Goal: Task Accomplishment & Management: Complete application form

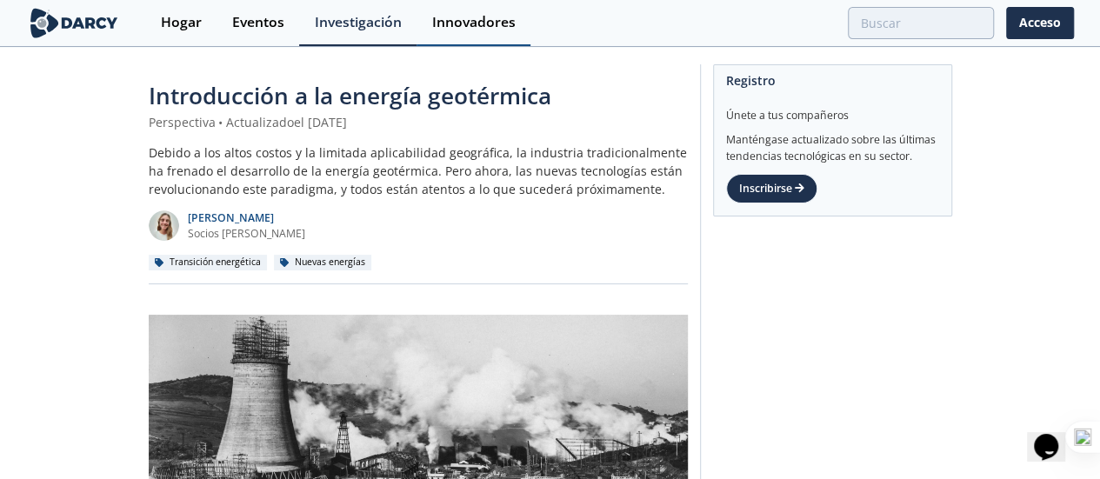
click at [470, 25] on font "Innovadores" at bounding box center [473, 21] width 83 height 19
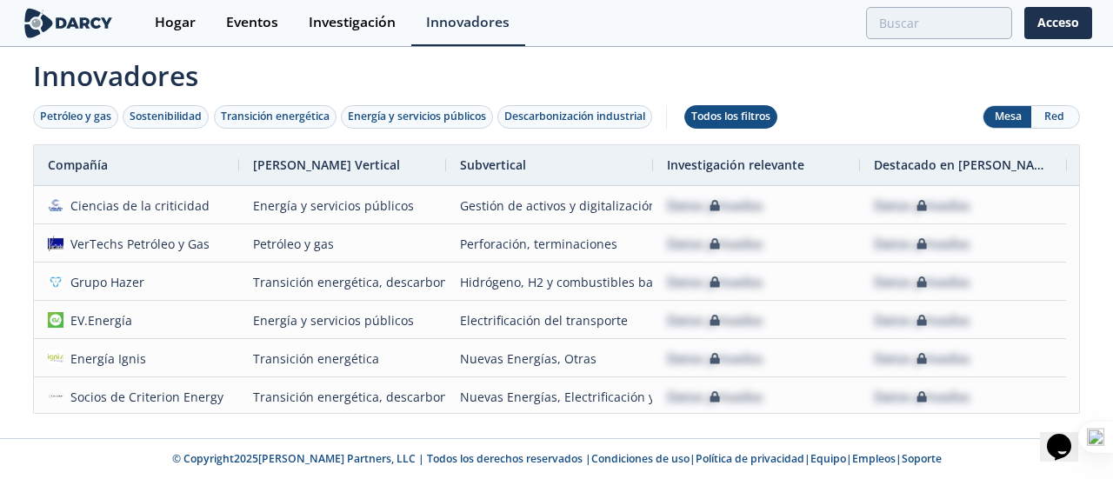
click at [739, 122] on font "Todos los filtros" at bounding box center [730, 116] width 79 height 15
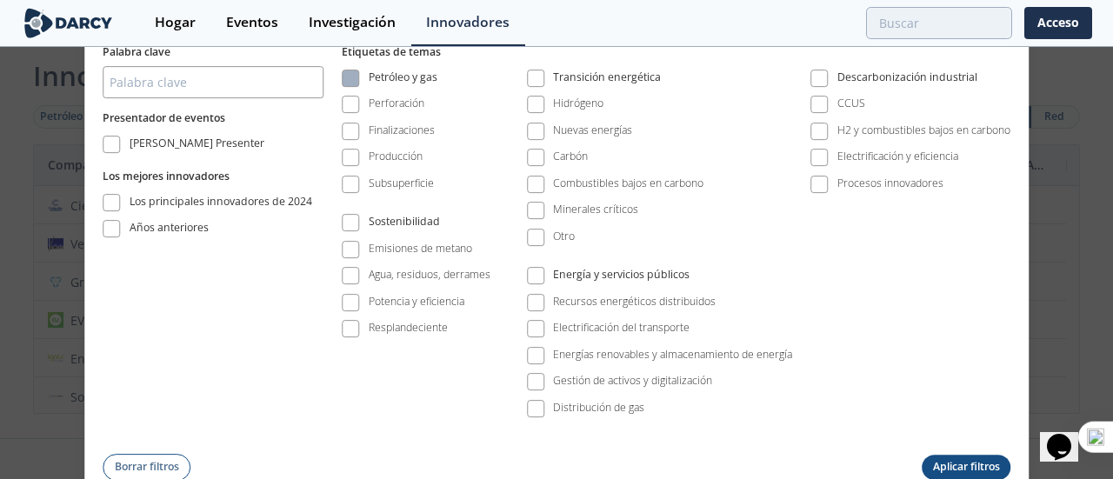
click at [353, 83] on span at bounding box center [350, 78] width 12 height 12
click at [348, 76] on span at bounding box center [350, 78] width 12 height 12
click at [350, 81] on span at bounding box center [350, 78] width 12 height 12
click at [353, 81] on span at bounding box center [350, 78] width 12 height 12
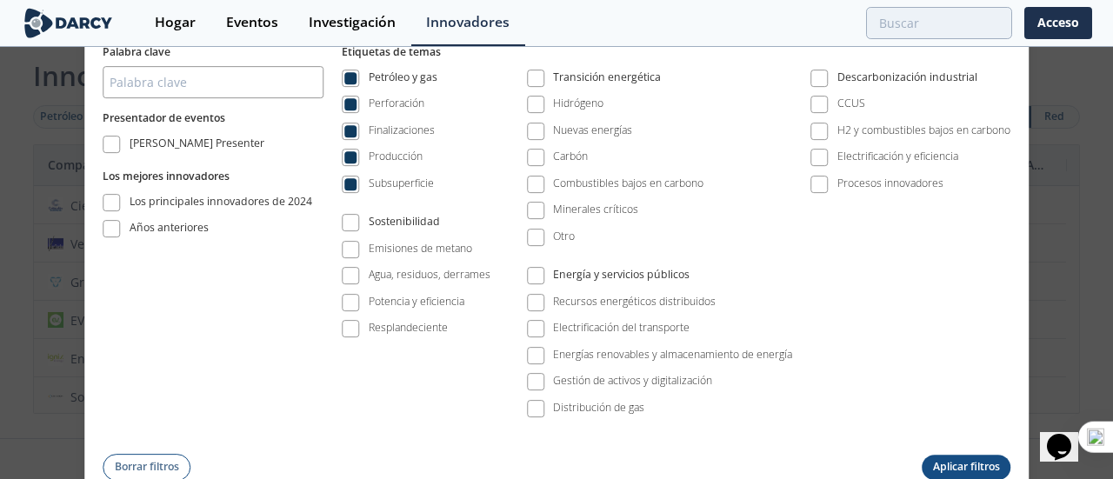
click at [962, 461] on font "Aplicar filtros" at bounding box center [966, 466] width 67 height 15
click at [957, 466] on font "Aplicar filtros" at bounding box center [966, 466] width 67 height 15
click at [1069, 334] on div "Todos los filtros Palabra clave Presentador de eventos [PERSON_NAME] Presenter …" at bounding box center [556, 239] width 1113 height 479
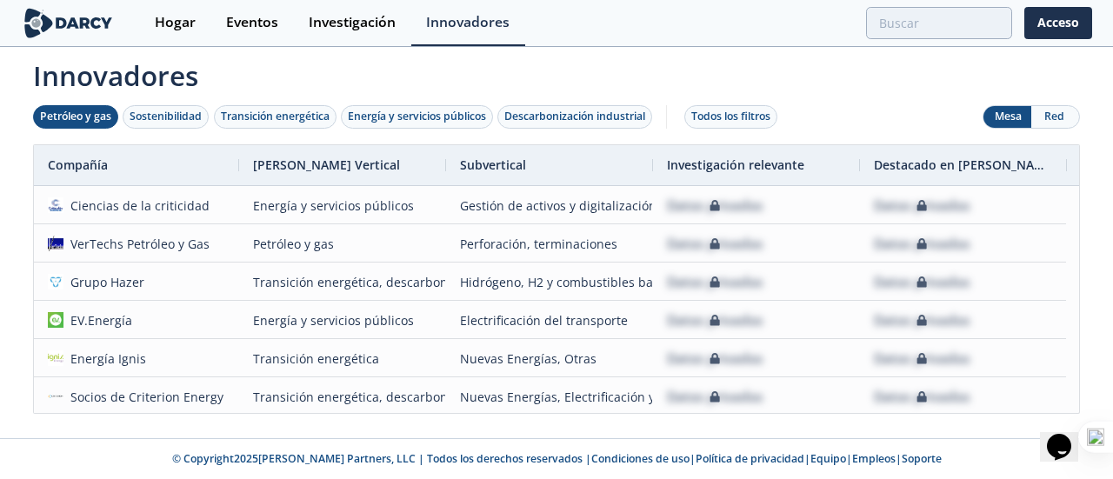
click at [53, 117] on font "Petróleo y gas" at bounding box center [75, 116] width 71 height 15
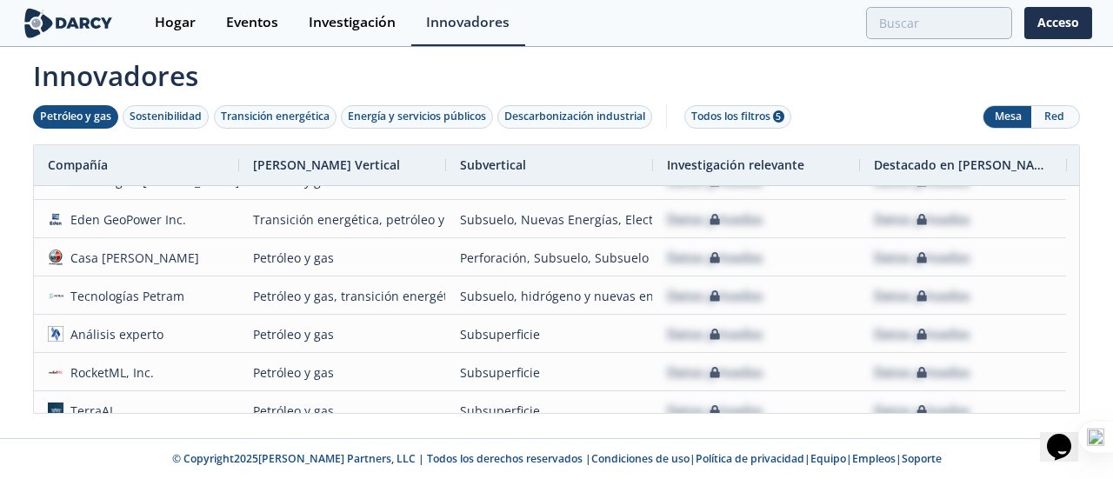
scroll to position [106, 0]
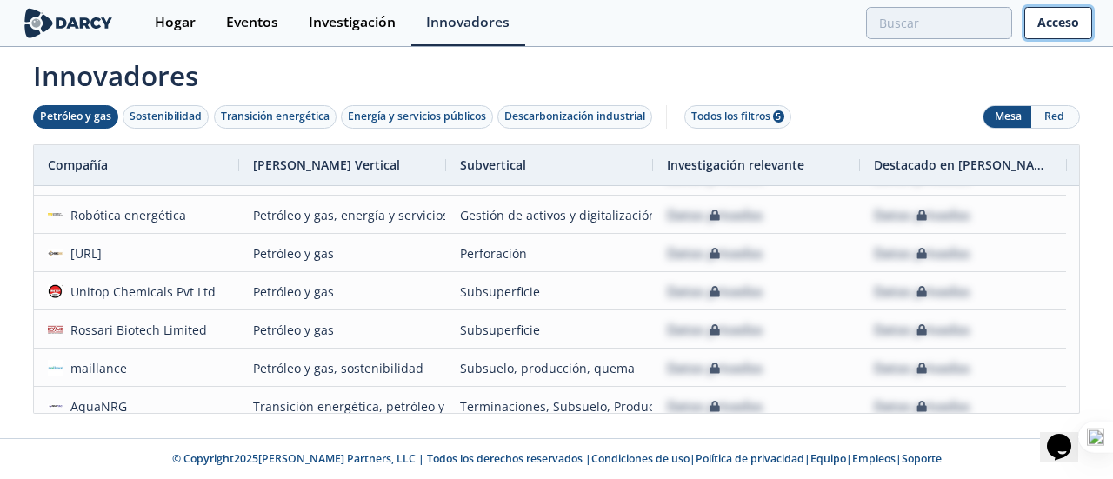
click at [1069, 23] on font "Acceso" at bounding box center [1059, 22] width 42 height 17
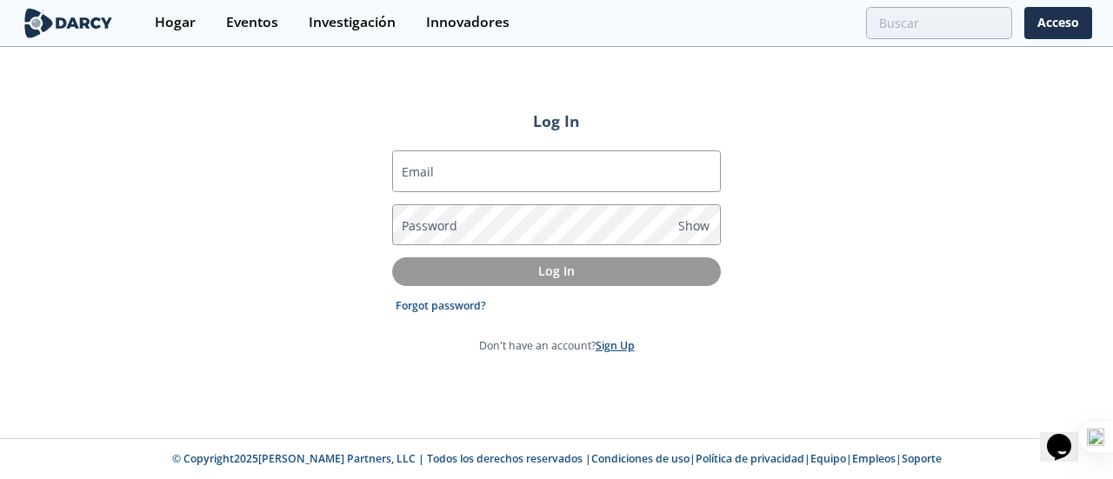
click at [619, 349] on link "Sign Up" at bounding box center [615, 345] width 39 height 15
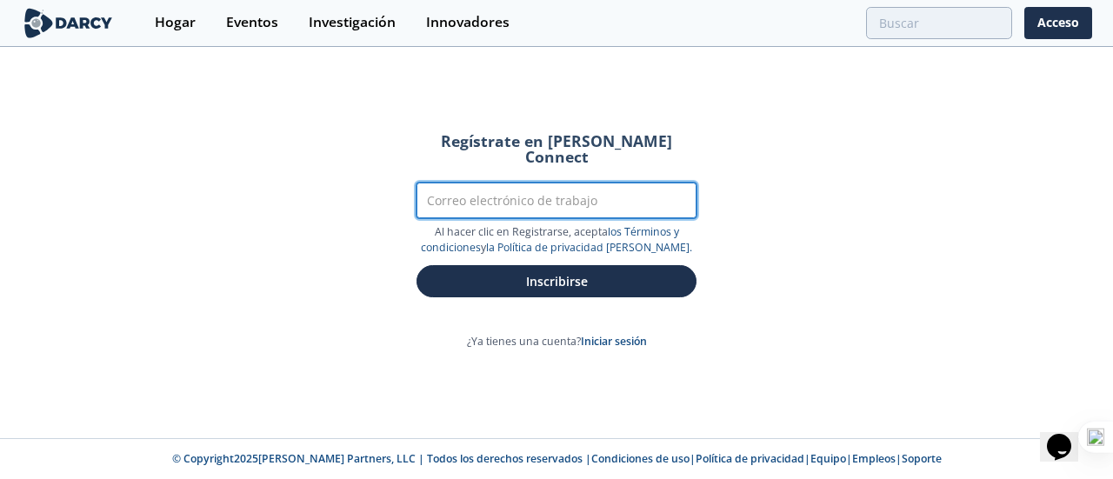
click at [464, 192] on input "Correo electrónico de trabajo" at bounding box center [557, 201] width 280 height 36
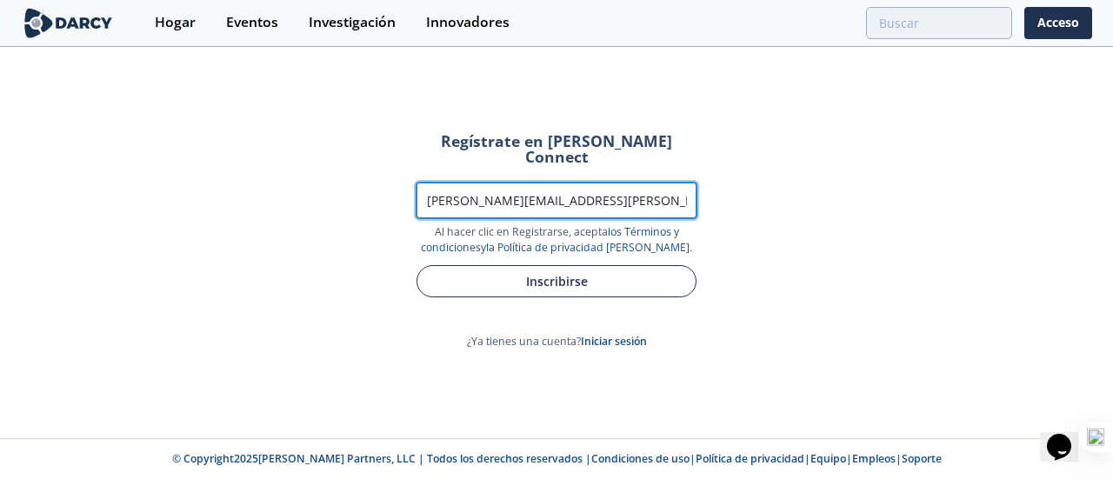
type input "[PERSON_NAME][EMAIL_ADDRESS][PERSON_NAME][DOMAIN_NAME]"
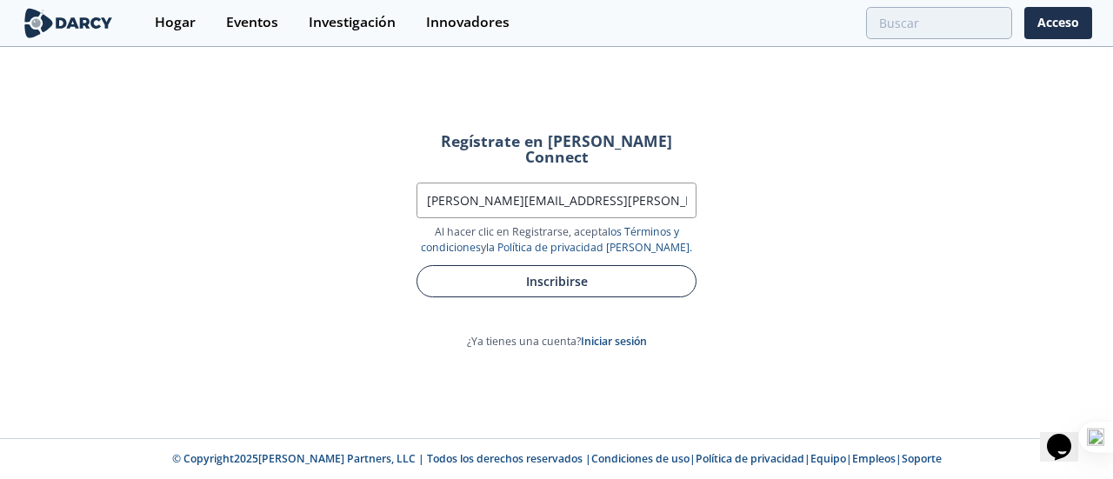
click at [580, 273] on font "Inscribirse" at bounding box center [557, 281] width 62 height 17
click at [536, 273] on font "Inscribirse" at bounding box center [557, 281] width 62 height 17
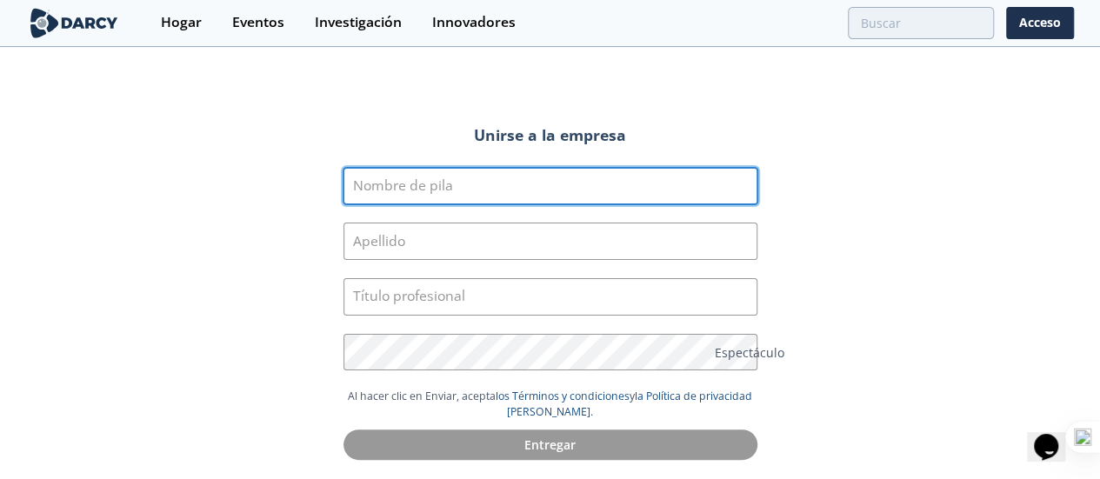
click at [501, 187] on input "Nombre de pila" at bounding box center [551, 186] width 414 height 37
type input "[PERSON_NAME]"
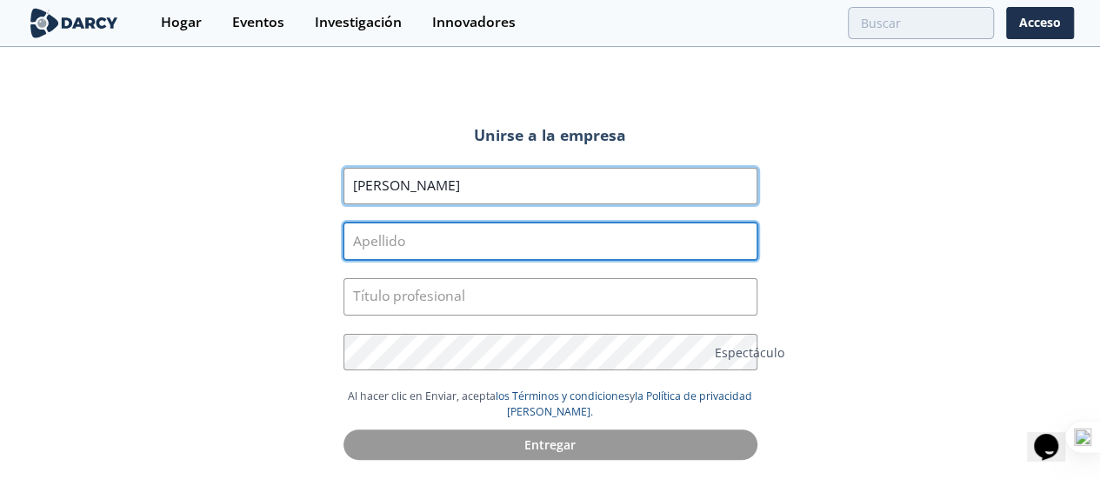
type input "[PERSON_NAME]"
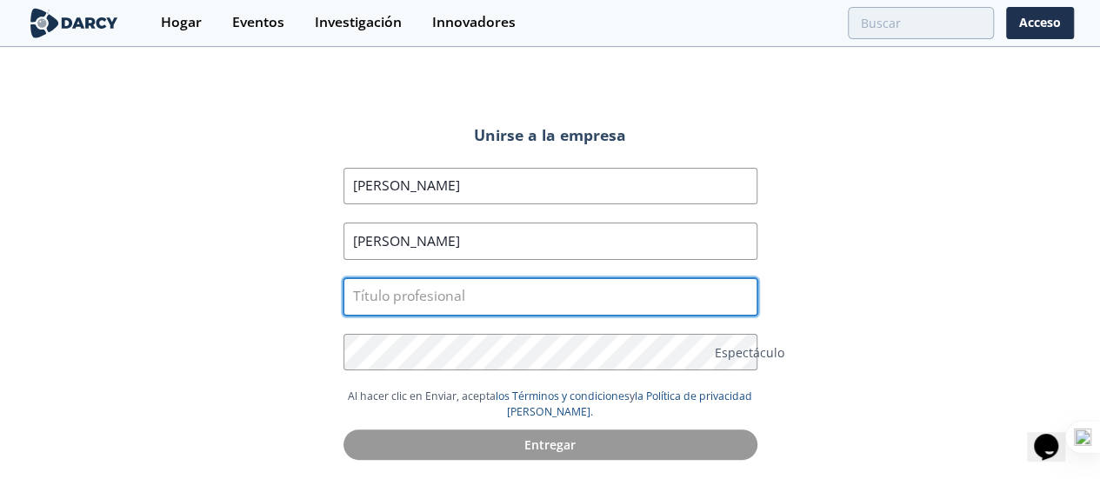
click at [458, 296] on input "text" at bounding box center [551, 296] width 414 height 37
type input "Ingeniera Química"
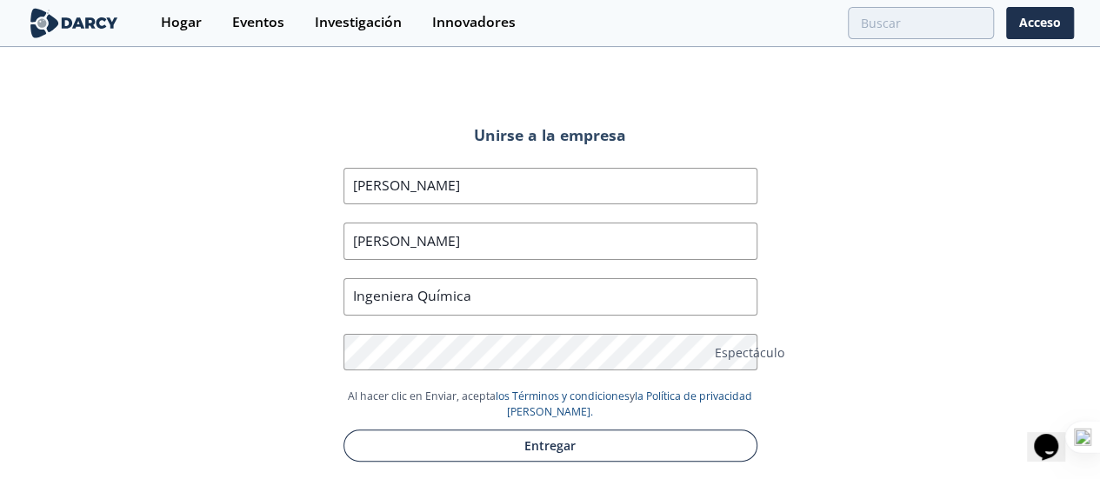
click at [590, 450] on button "Entregar" at bounding box center [551, 446] width 414 height 32
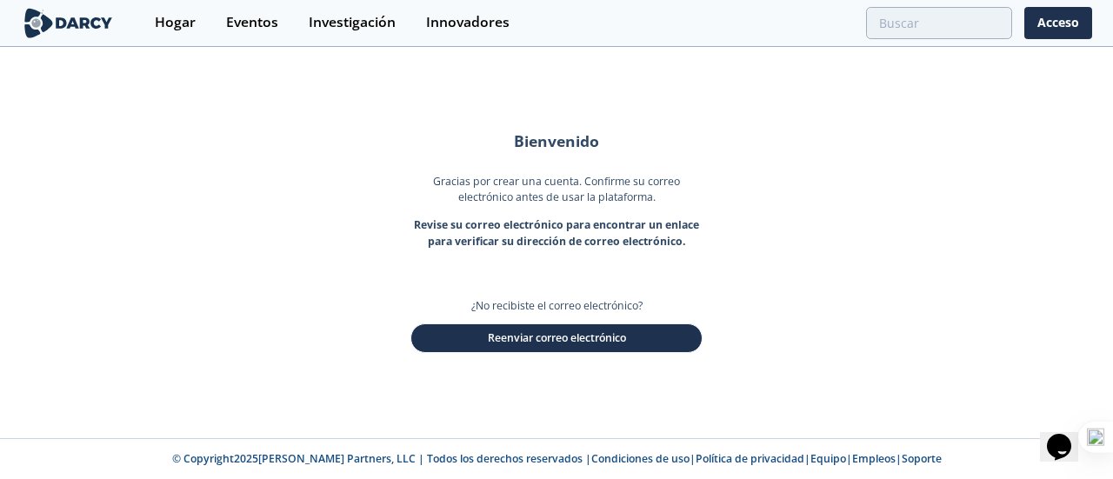
click at [969, 324] on div "Bienvenido Gracias por crear una cuenta. Confirme su correo electrónico antes d…" at bounding box center [556, 244] width 1113 height 390
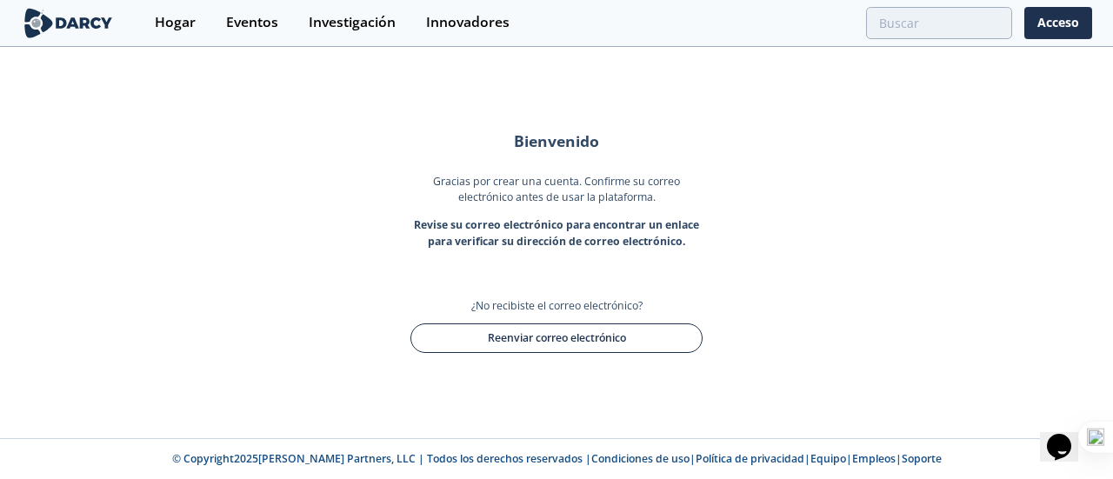
click at [605, 341] on font "Reenviar correo electrónico" at bounding box center [557, 338] width 138 height 15
